Goal: Check status: Check status

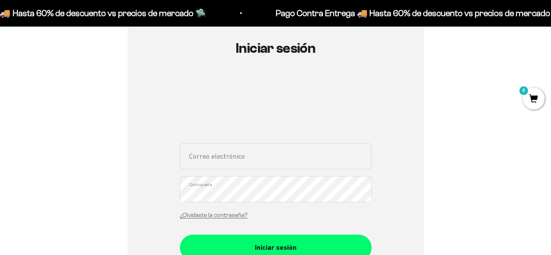
scroll to position [94, 0]
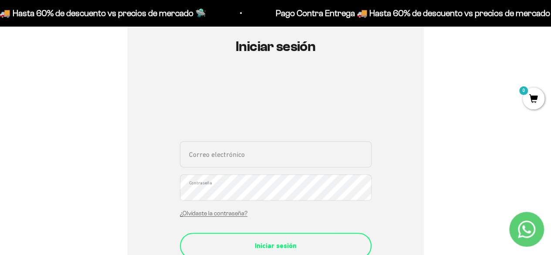
type input "[PERSON_NAME][EMAIL_ADDRESS][DOMAIN_NAME]"
click at [288, 247] on div "Iniciar sesión" at bounding box center [275, 245] width 157 height 11
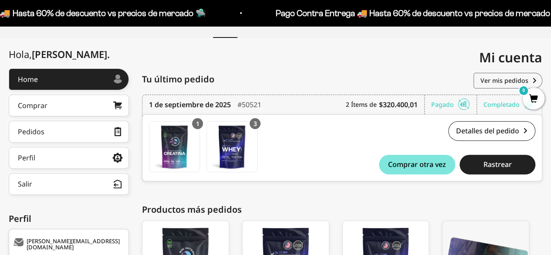
scroll to position [72, 0]
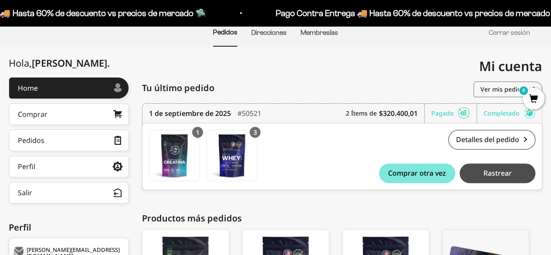
click at [473, 175] on button "Rastrear" at bounding box center [498, 173] width 76 height 20
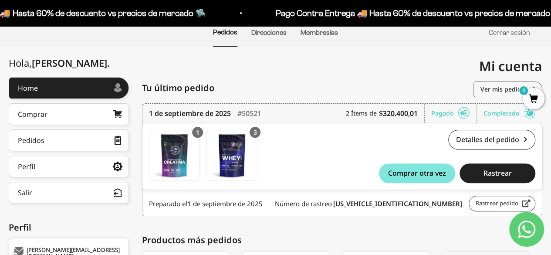
click at [480, 202] on link "Rastrear pedido" at bounding box center [502, 204] width 67 height 16
